Goal: Check status: Check status

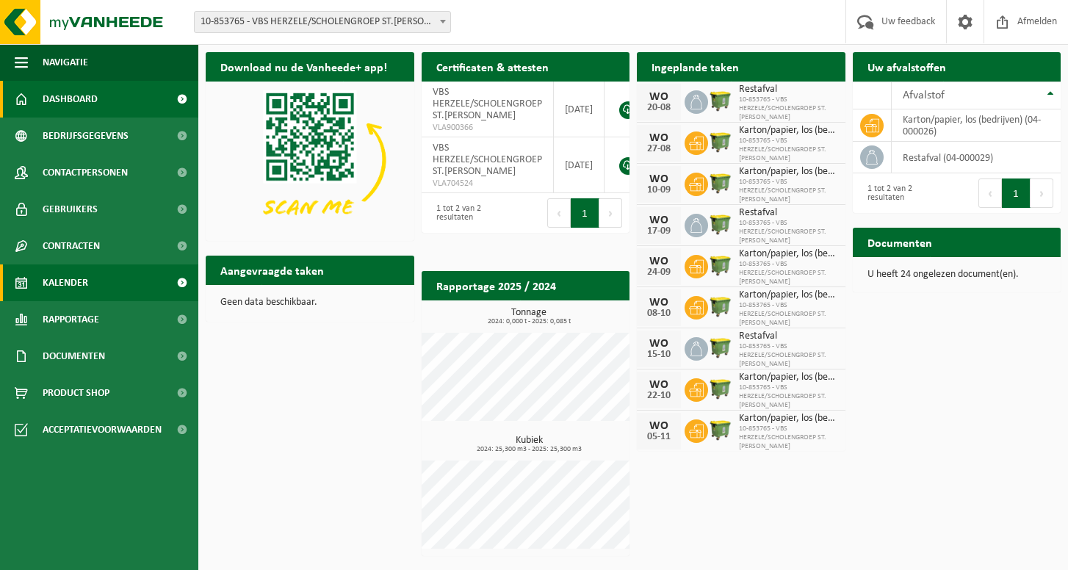
click at [78, 278] on span "Kalender" at bounding box center [66, 282] width 46 height 37
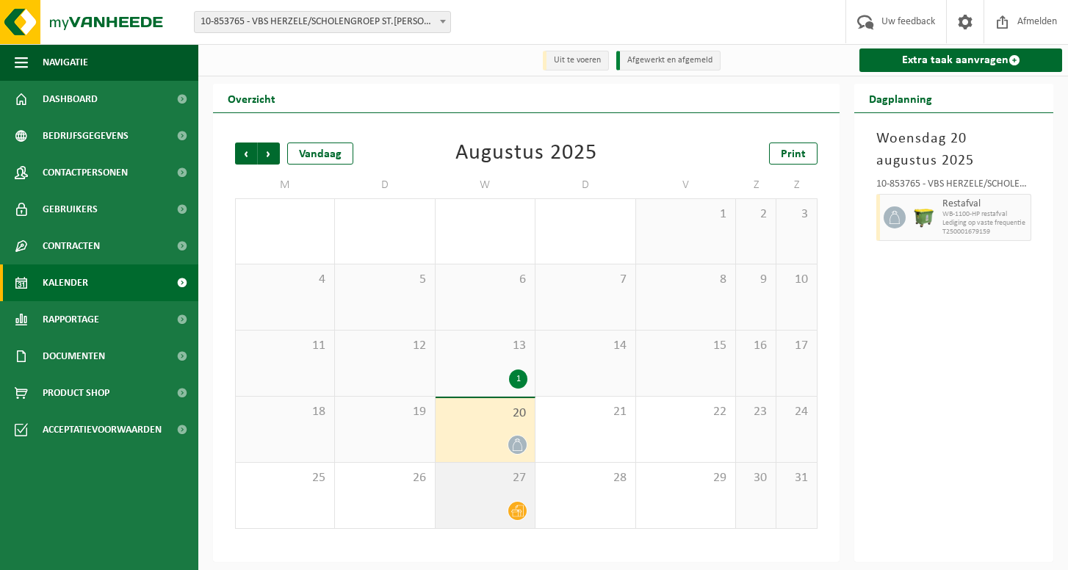
click at [500, 502] on div at bounding box center [485, 511] width 84 height 20
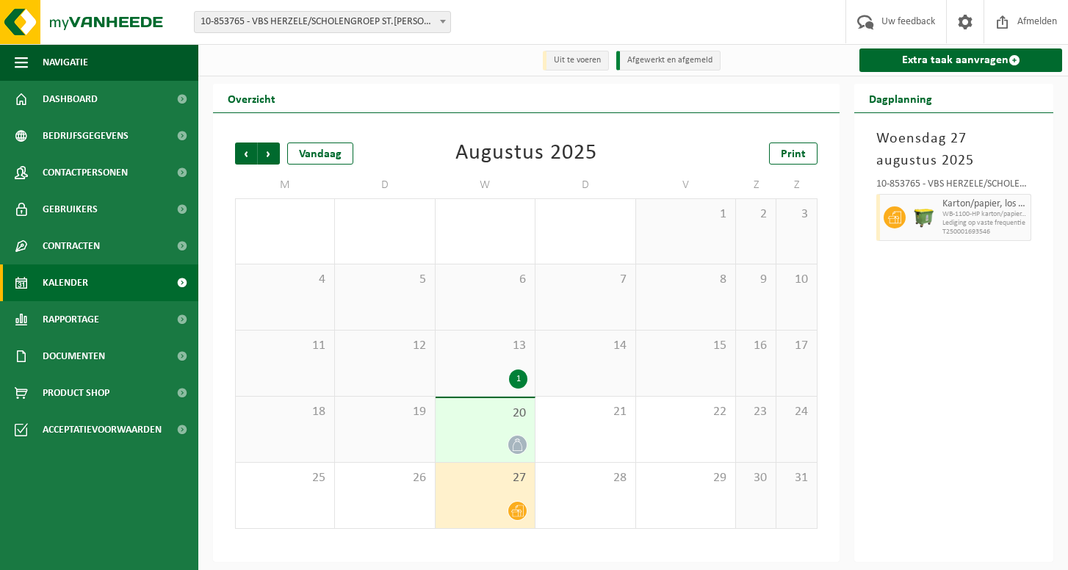
click at [483, 436] on div at bounding box center [485, 445] width 84 height 20
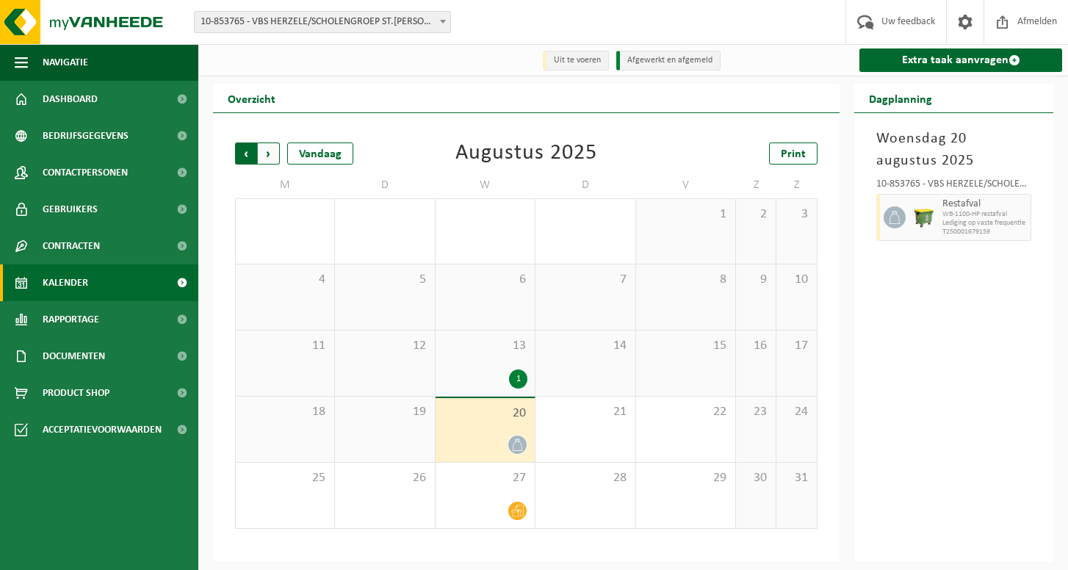
click at [267, 156] on span "Volgende" at bounding box center [269, 153] width 22 height 22
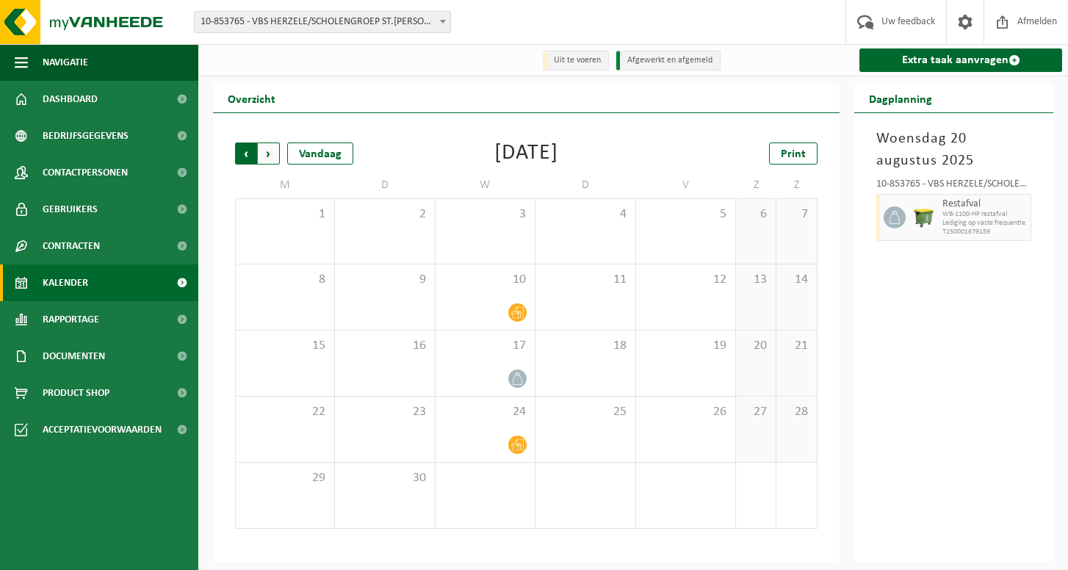
click at [274, 153] on span "Volgende" at bounding box center [269, 153] width 22 height 22
click at [251, 153] on span "Vorige" at bounding box center [246, 153] width 22 height 22
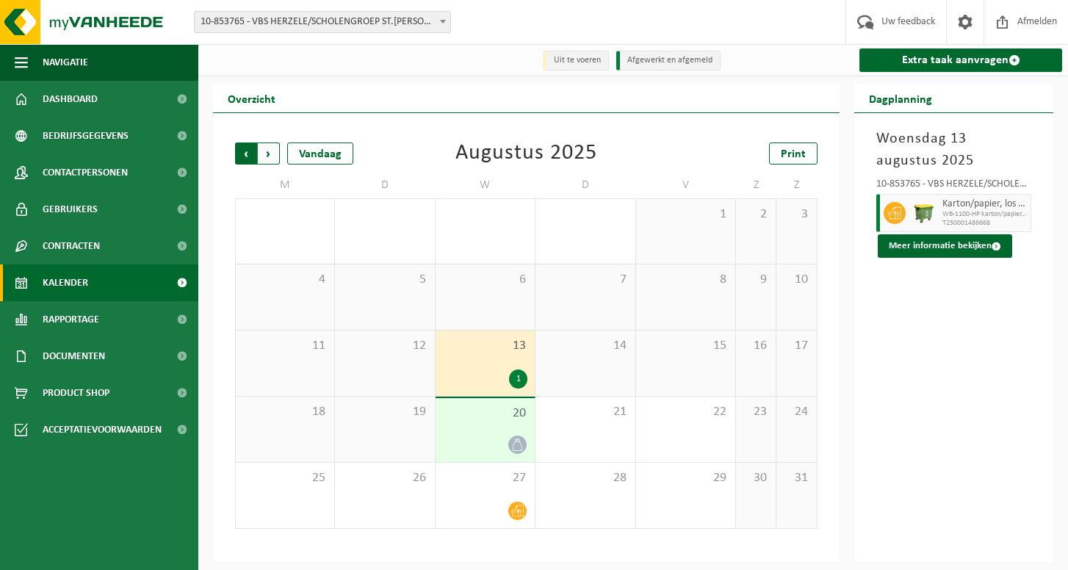
click at [265, 158] on span "Volgende" at bounding box center [269, 153] width 22 height 22
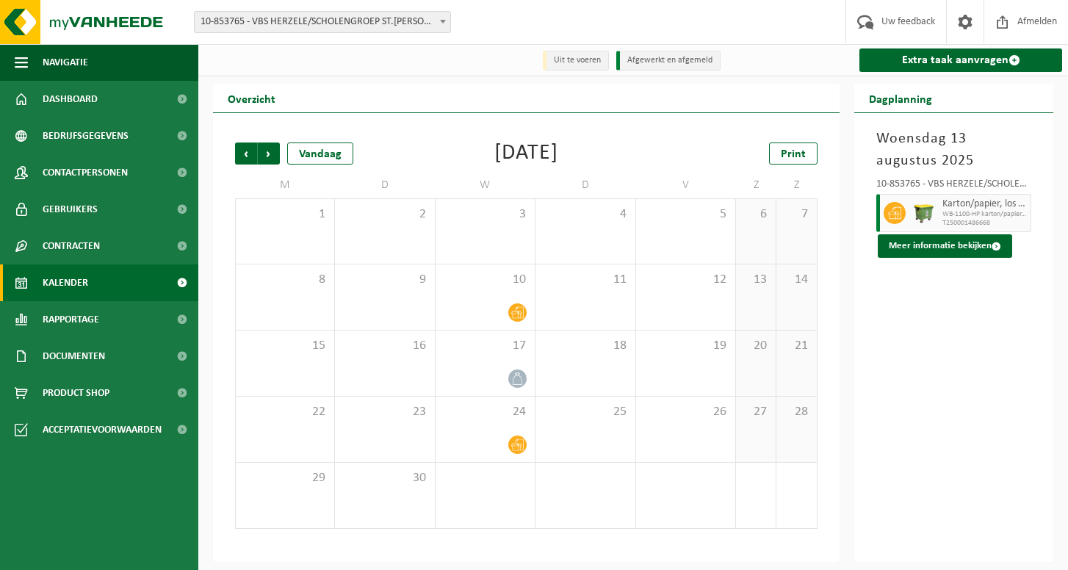
click at [265, 158] on span "Volgende" at bounding box center [269, 153] width 22 height 22
click at [252, 154] on span "Vorige" at bounding box center [246, 153] width 22 height 22
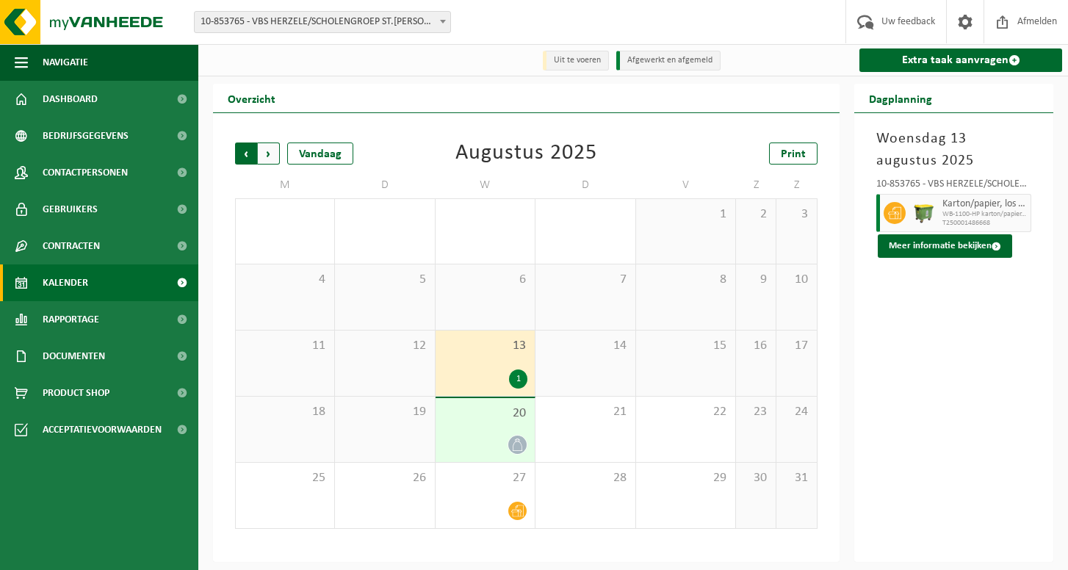
click at [273, 156] on span "Volgende" at bounding box center [269, 153] width 22 height 22
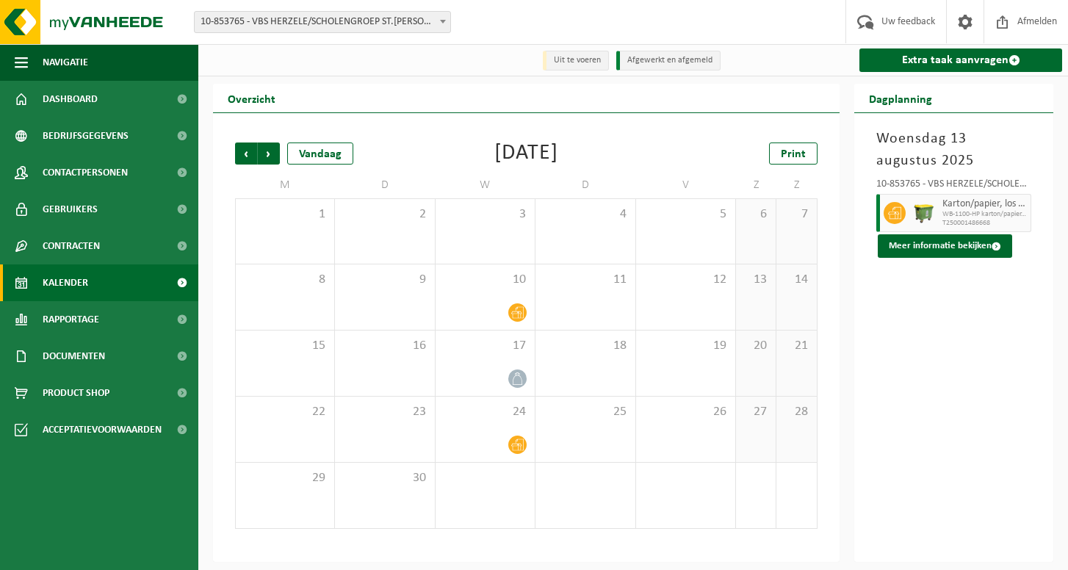
click at [273, 156] on span "Volgende" at bounding box center [269, 153] width 22 height 22
click at [244, 153] on span "Vorige" at bounding box center [246, 153] width 22 height 22
